Goal: Task Accomplishment & Management: Manage account settings

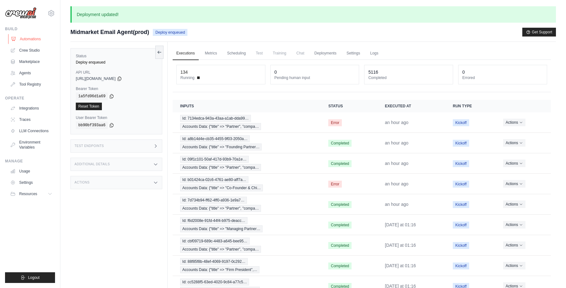
click at [33, 39] on link "Automations" at bounding box center [31, 39] width 47 height 10
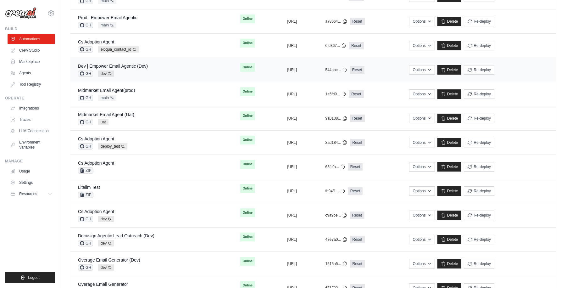
scroll to position [175, 0]
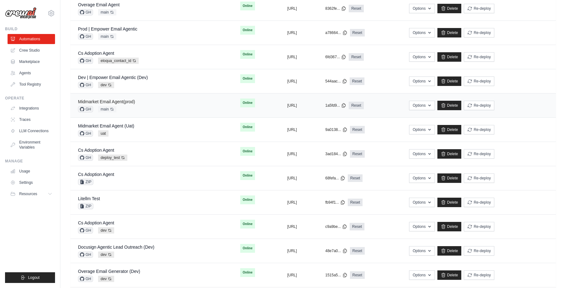
click at [130, 102] on link "Midmarket Email Agent(prod)" at bounding box center [106, 101] width 57 height 5
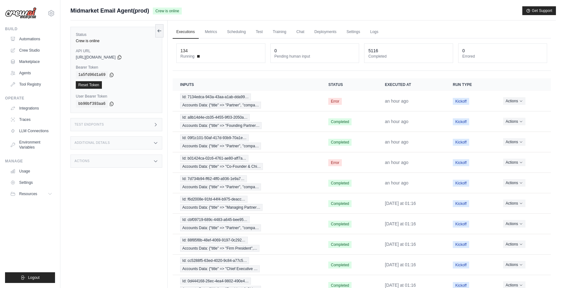
click at [325, 19] on div "Submit a support request Describe your issue or question * Please be specific a…" at bounding box center [313, 13] width 486 height 14
click at [312, 18] on div "Submit a support request Describe your issue or question * Please be specific a…" at bounding box center [313, 13] width 486 height 14
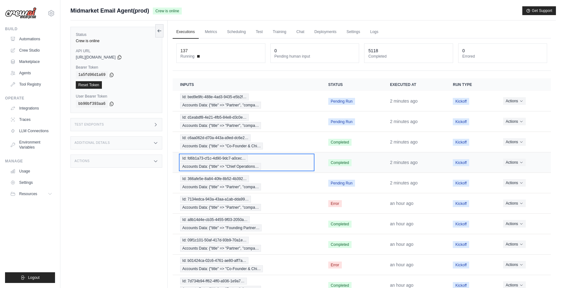
click at [290, 158] on div "Id: fd6b1a73-cf1c-4d90-9dc7-a0cec… Accounts Data: {"title" => "Chief Operations…" at bounding box center [246, 162] width 133 height 15
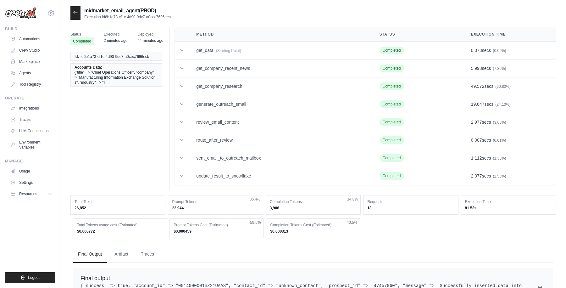
click at [75, 12] on icon at bounding box center [75, 12] width 5 height 5
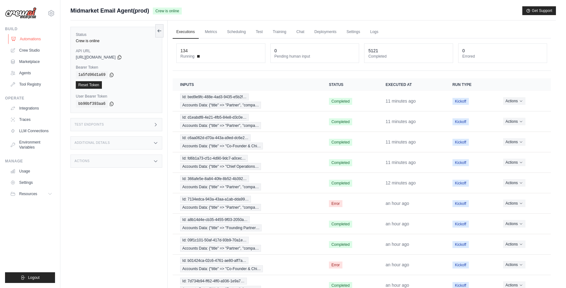
click at [34, 38] on link "Automations" at bounding box center [31, 39] width 47 height 10
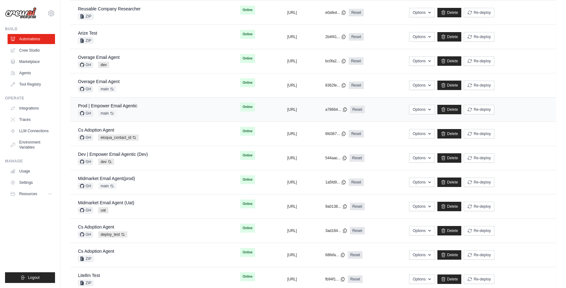
scroll to position [139, 0]
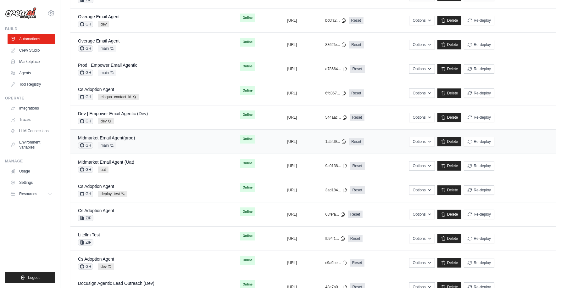
click at [133, 142] on div "Midmarket Email Agent(prod) GH main Auto-deploy enabled" at bounding box center [106, 142] width 57 height 14
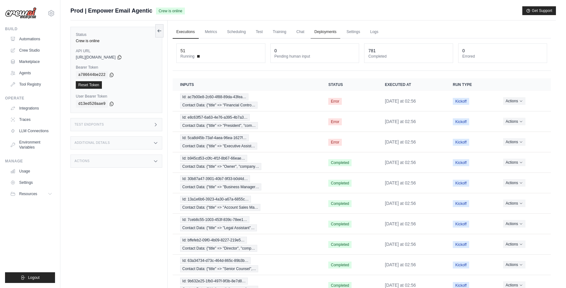
click at [324, 33] on link "Deployments" at bounding box center [326, 31] width 30 height 13
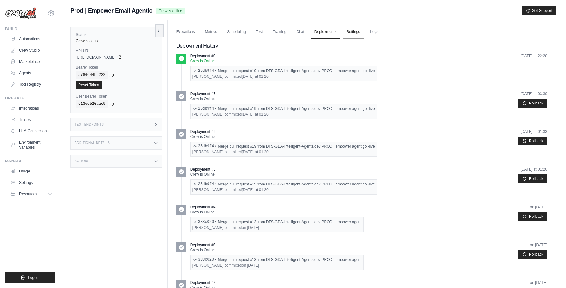
click at [347, 33] on link "Settings" at bounding box center [353, 31] width 21 height 13
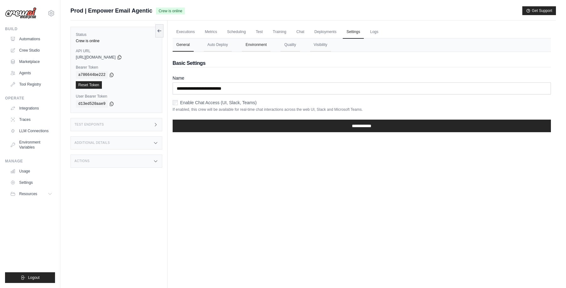
click at [254, 46] on button "Environment" at bounding box center [256, 44] width 29 height 13
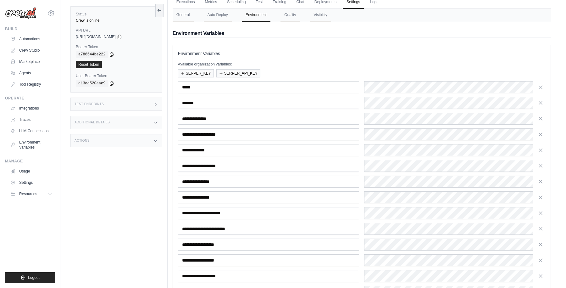
scroll to position [93, 0]
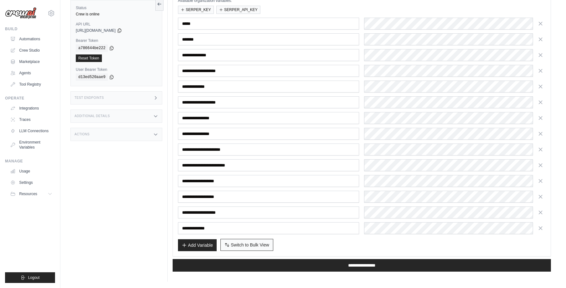
click at [262, 243] on span "Switch to Bulk View" at bounding box center [250, 245] width 38 height 6
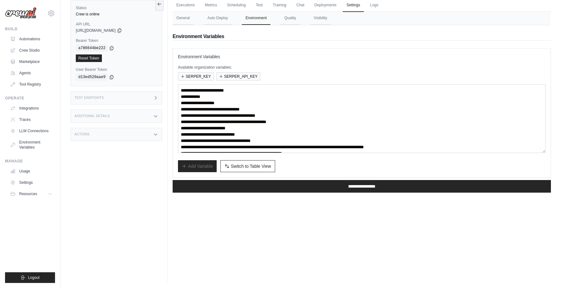
scroll to position [25, 0]
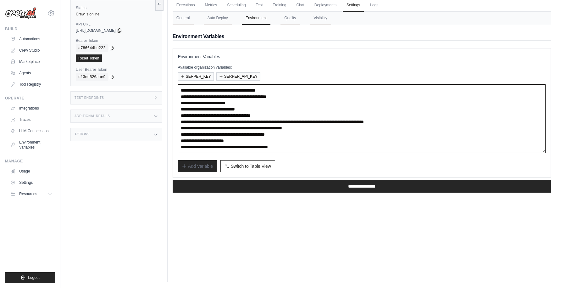
drag, startPoint x: 236, startPoint y: 129, endPoint x: 350, endPoint y: 129, distance: 113.5
click at [350, 129] on textarea "**********" at bounding box center [362, 118] width 368 height 69
paste textarea "**********"
paste textarea
type textarea "**********"
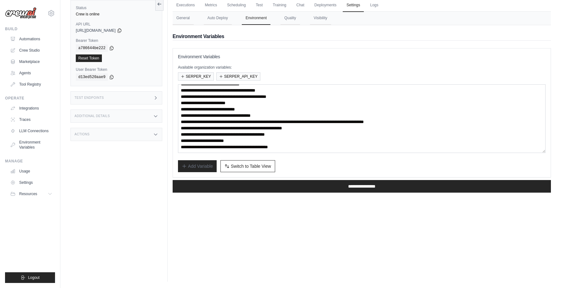
click at [318, 193] on div "**********" at bounding box center [362, 187] width 378 height 20
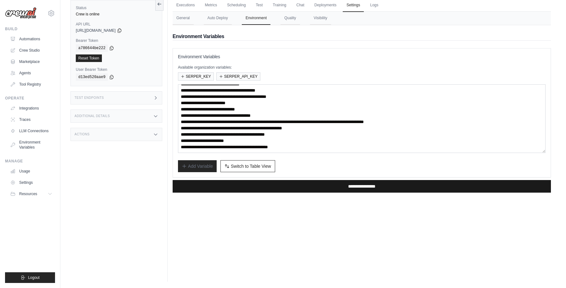
click at [306, 188] on input "**********" at bounding box center [362, 186] width 378 height 13
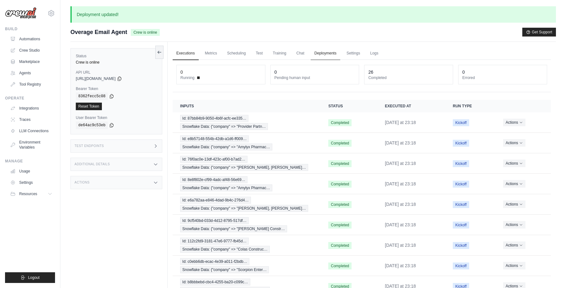
click at [327, 55] on link "Deployments" at bounding box center [326, 53] width 30 height 13
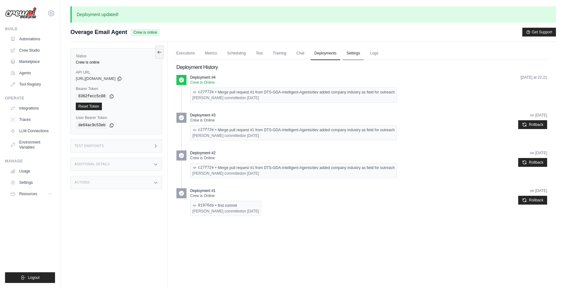
click at [358, 55] on link "Settings" at bounding box center [353, 53] width 21 height 13
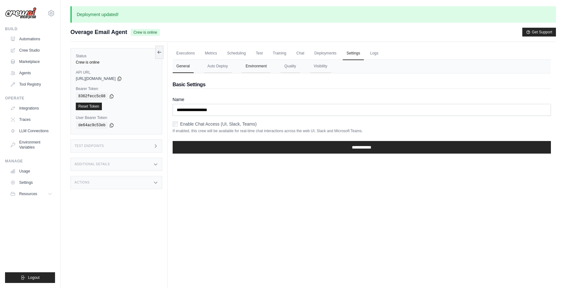
click at [258, 65] on button "Environment" at bounding box center [256, 66] width 29 height 13
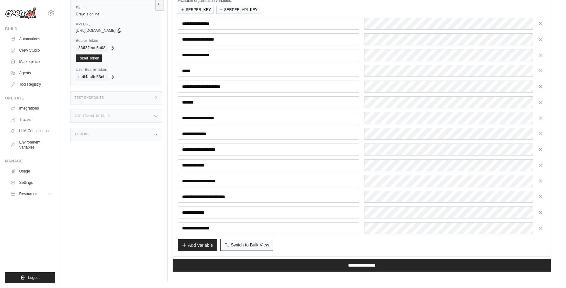
click at [237, 243] on span "Switch to Bulk View" at bounding box center [250, 245] width 38 height 6
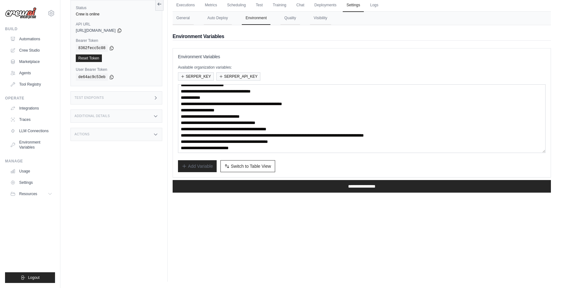
scroll to position [25, 0]
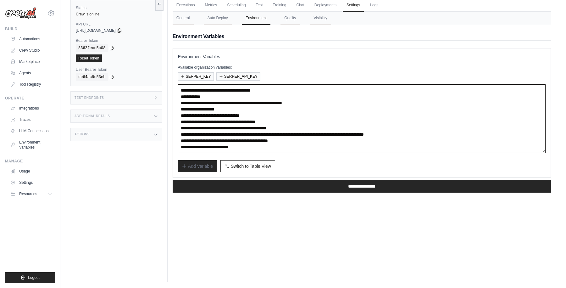
drag, startPoint x: 236, startPoint y: 104, endPoint x: 349, endPoint y: 103, distance: 112.9
click at [349, 103] on textarea "**********" at bounding box center [362, 118] width 368 height 69
paste textarea
type textarea "**********"
click at [304, 209] on div "Executions Metrics Scheduling Test Training Chat Deployments Settings Logs 0 Ru…" at bounding box center [362, 138] width 388 height 288
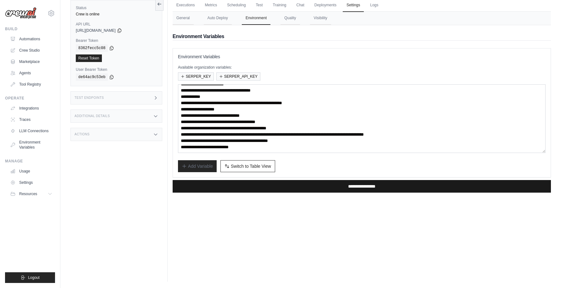
click at [353, 188] on input "**********" at bounding box center [362, 186] width 378 height 13
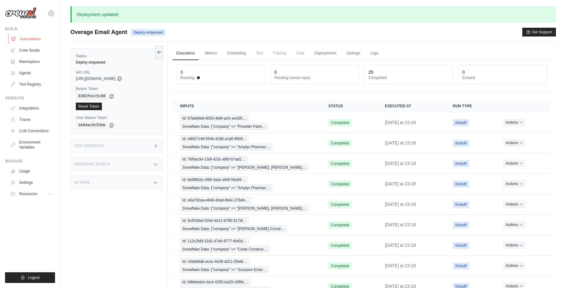
click at [35, 39] on link "Automations" at bounding box center [31, 39] width 47 height 10
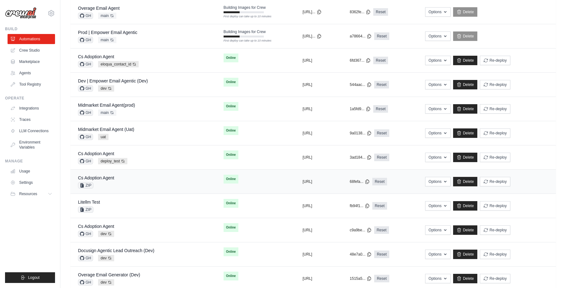
scroll to position [181, 0]
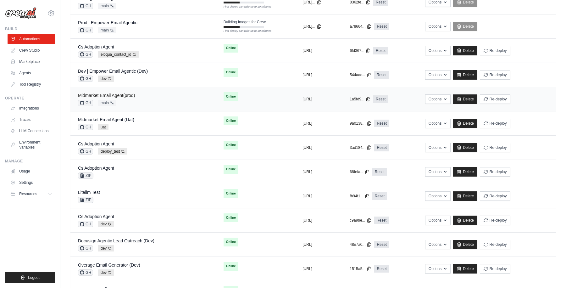
click at [126, 94] on link "Midmarket Email Agent(prod)" at bounding box center [106, 95] width 57 height 5
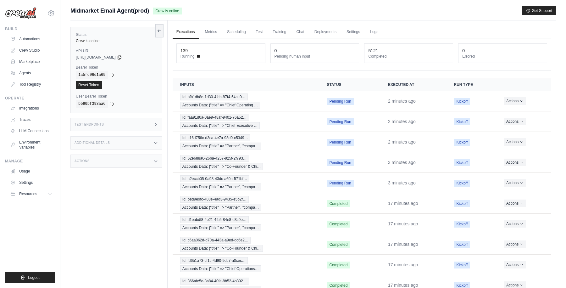
click at [391, 11] on div "Midmarket Email Agent(prod) Crew is online Get Support" at bounding box center [313, 10] width 486 height 9
click at [349, 7] on div "Midmarket Email Agent(prod) Crew is online Get Support" at bounding box center [313, 10] width 486 height 9
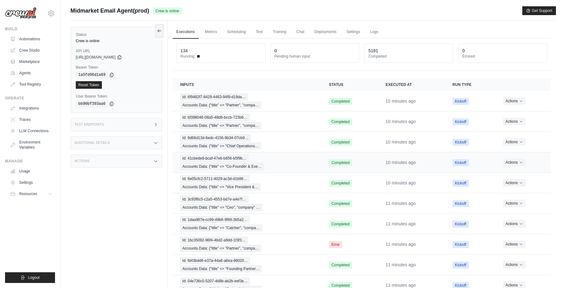
scroll to position [37, 0]
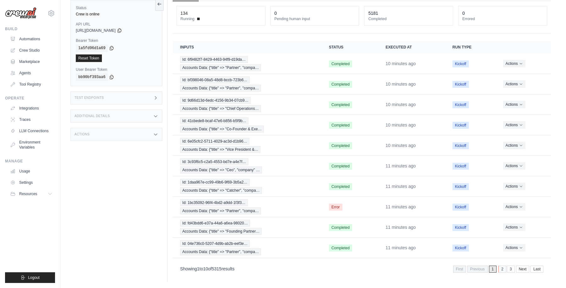
click at [500, 266] on link "2" at bounding box center [502, 268] width 8 height 7
